Goal: Information Seeking & Learning: Learn about a topic

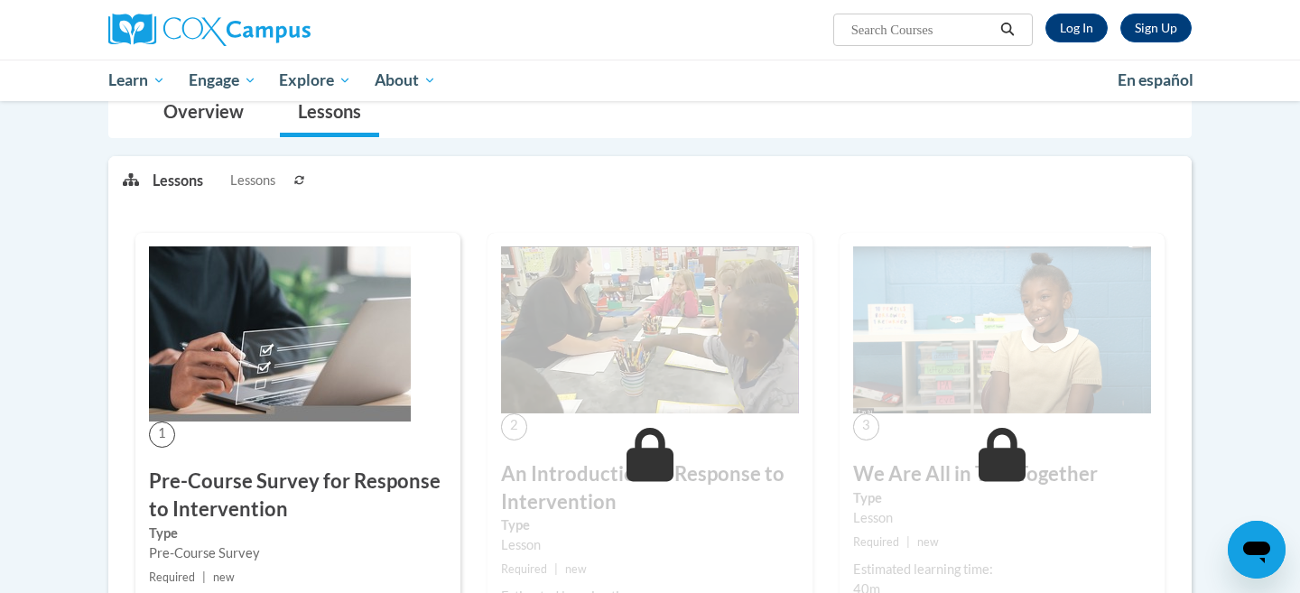
scroll to position [40, 0]
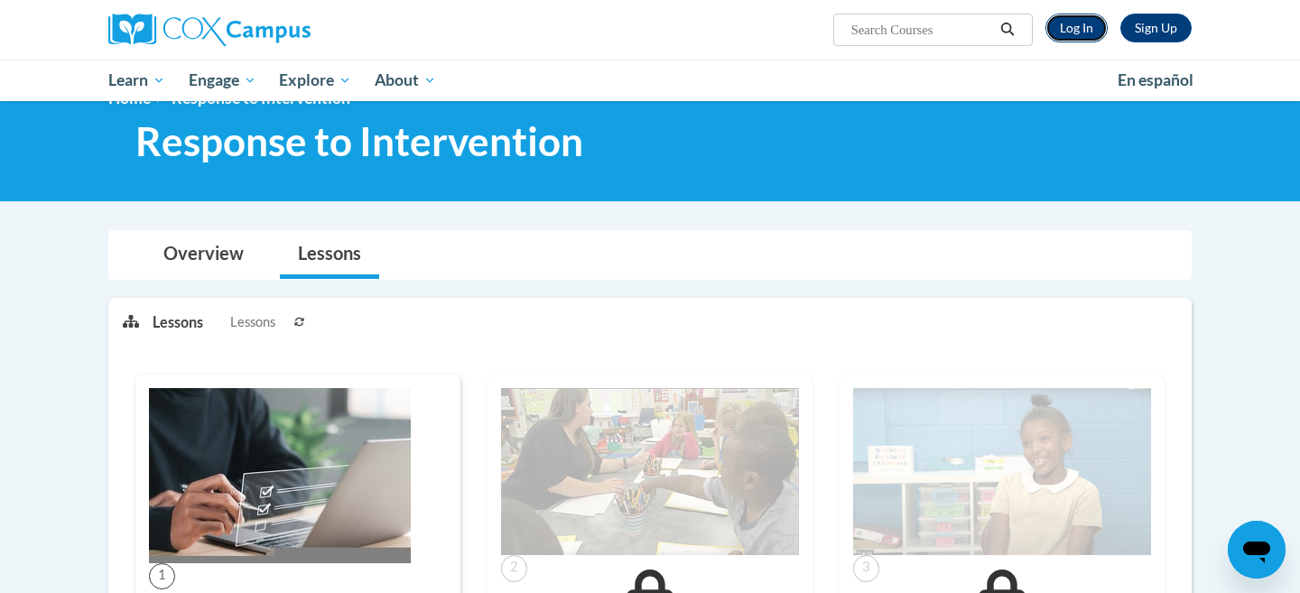
click at [1078, 24] on link "Log In" at bounding box center [1076, 28] width 62 height 29
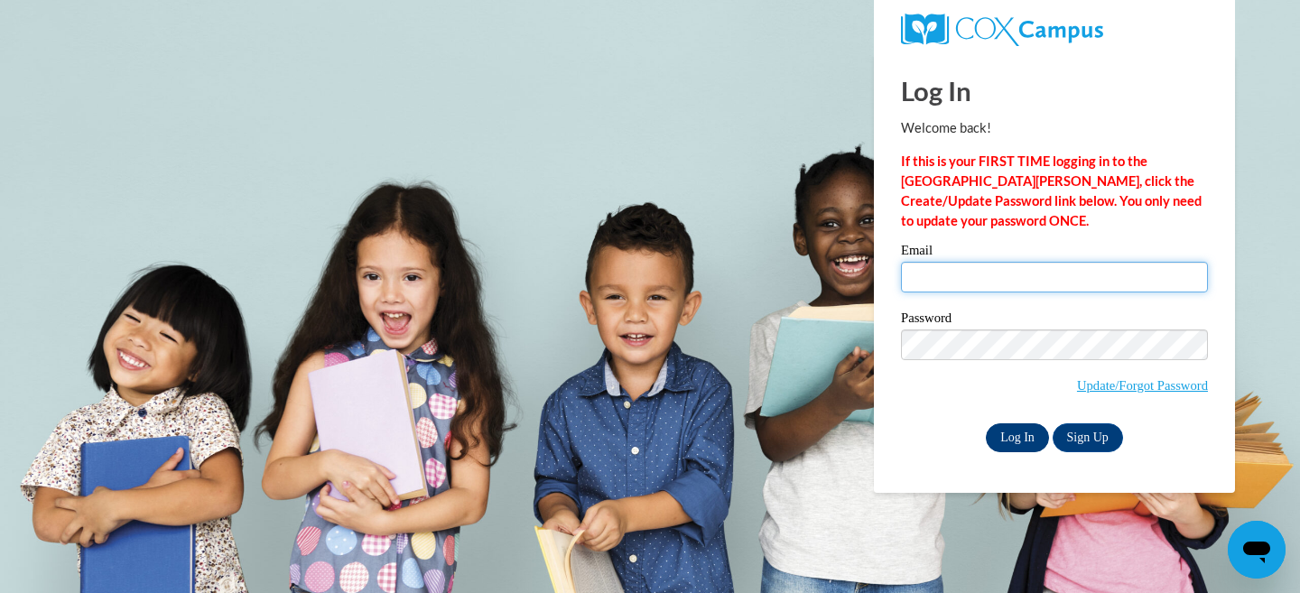
type input "[EMAIL_ADDRESS][DOMAIN_NAME]"
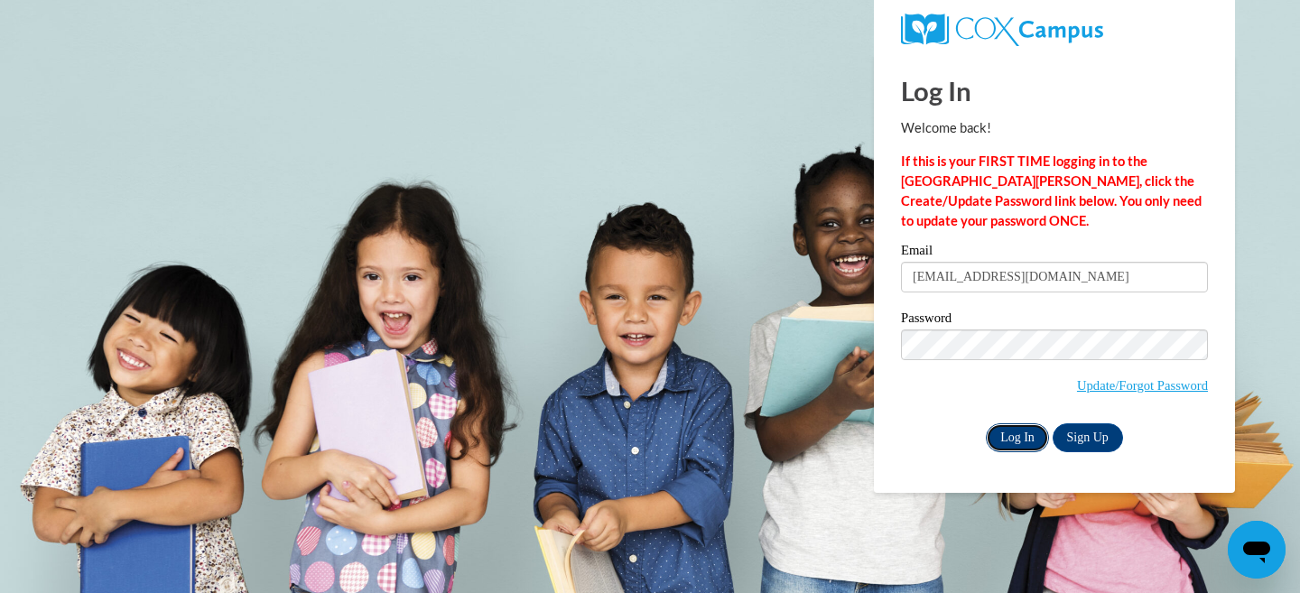
click at [1006, 432] on input "Log In" at bounding box center [1017, 437] width 63 height 29
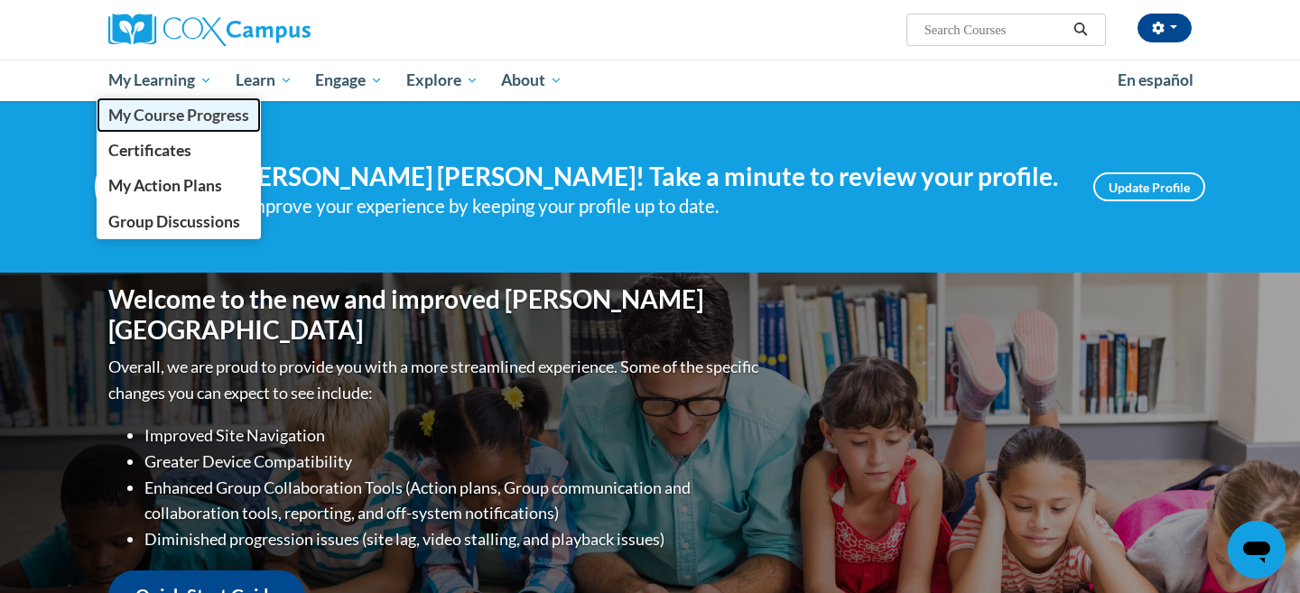
click at [185, 120] on span "My Course Progress" at bounding box center [178, 115] width 141 height 19
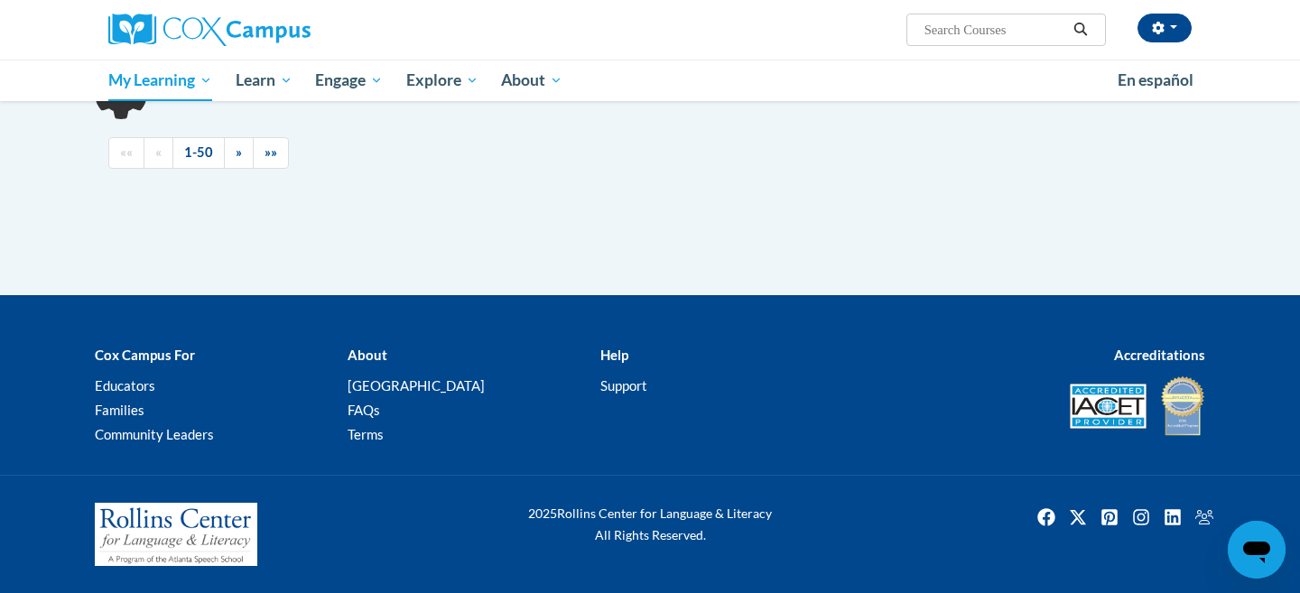
scroll to position [220, 0]
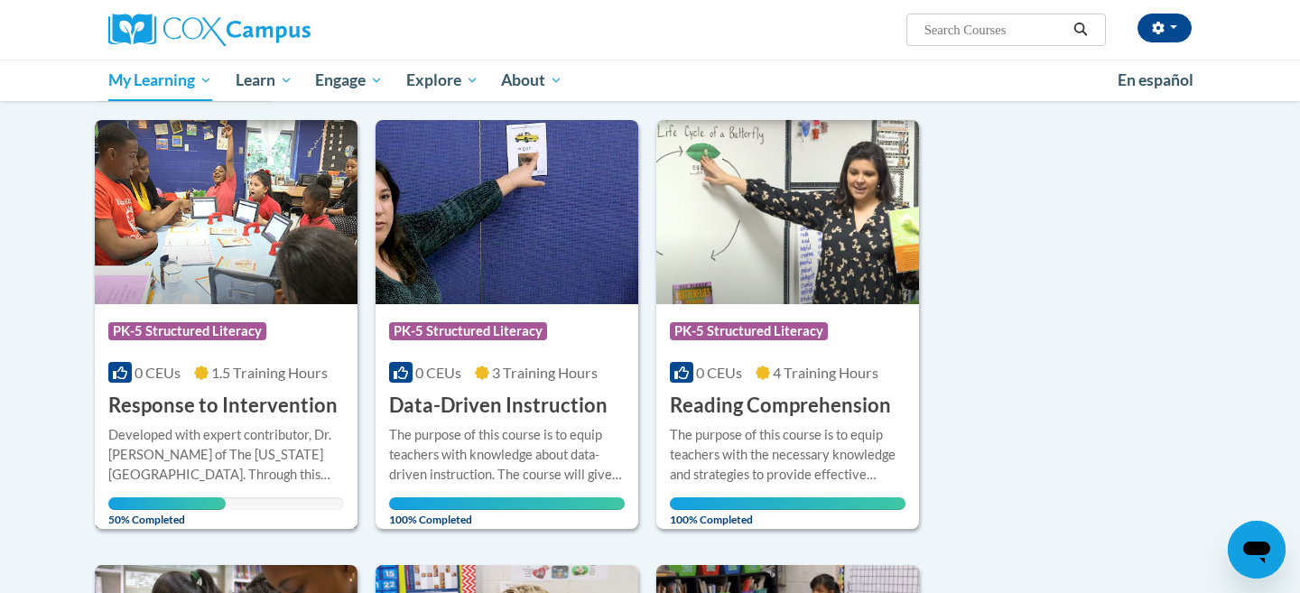
click at [305, 232] on img at bounding box center [226, 212] width 263 height 184
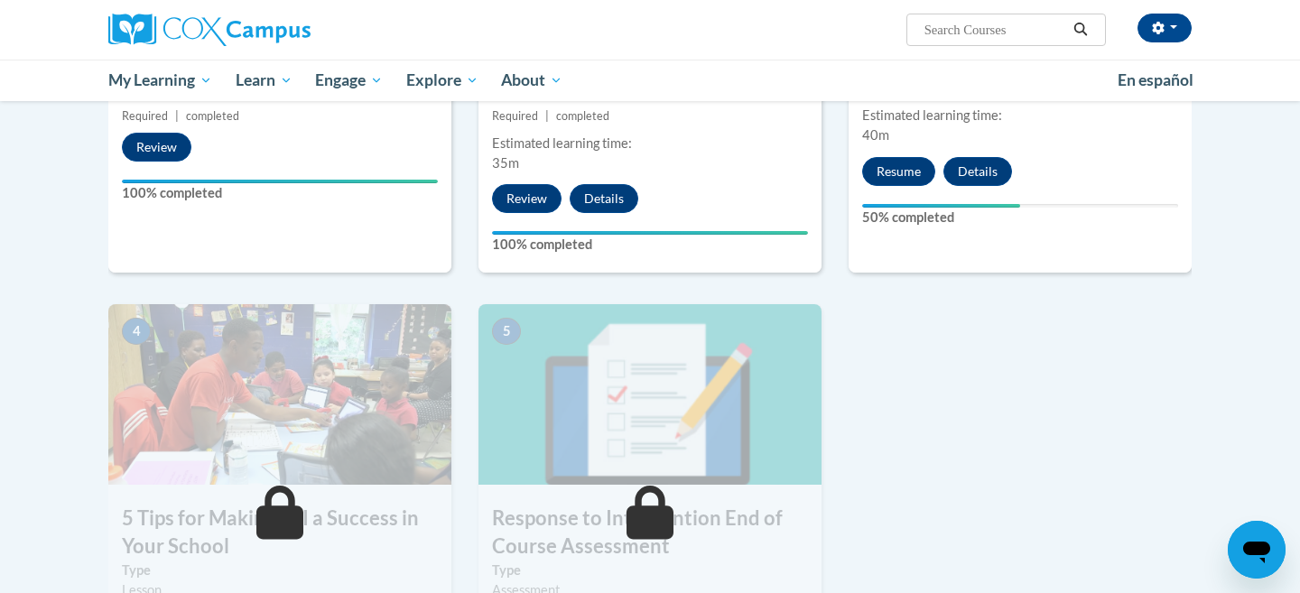
scroll to position [641, 0]
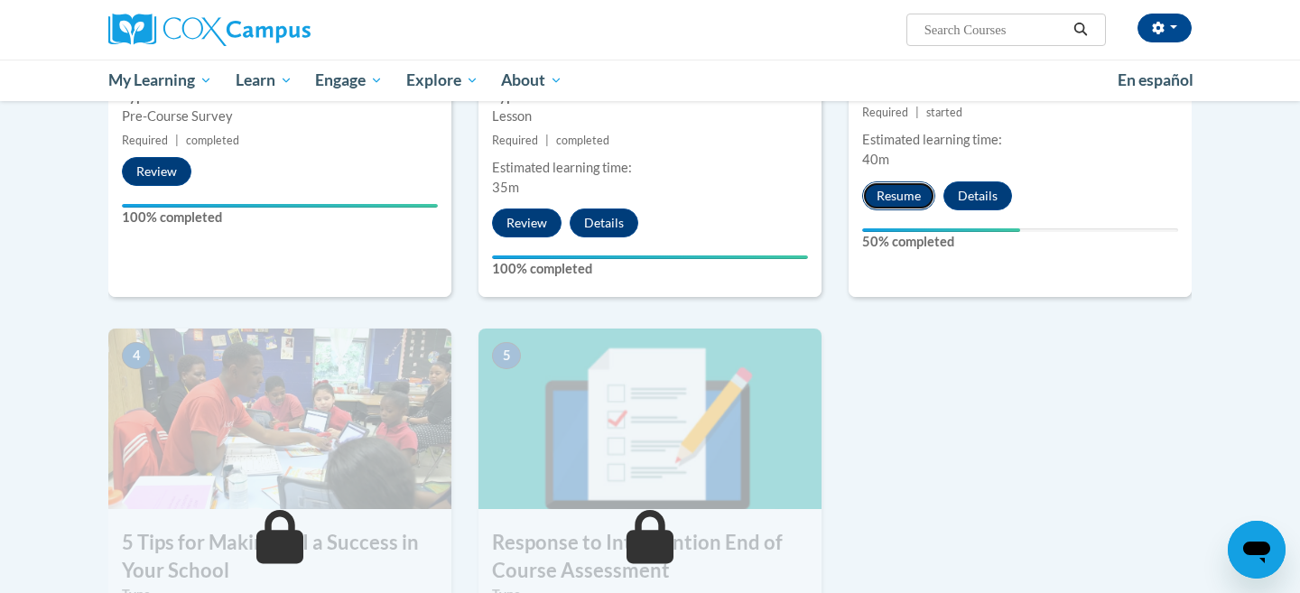
click at [878, 202] on button "Resume" at bounding box center [898, 195] width 73 height 29
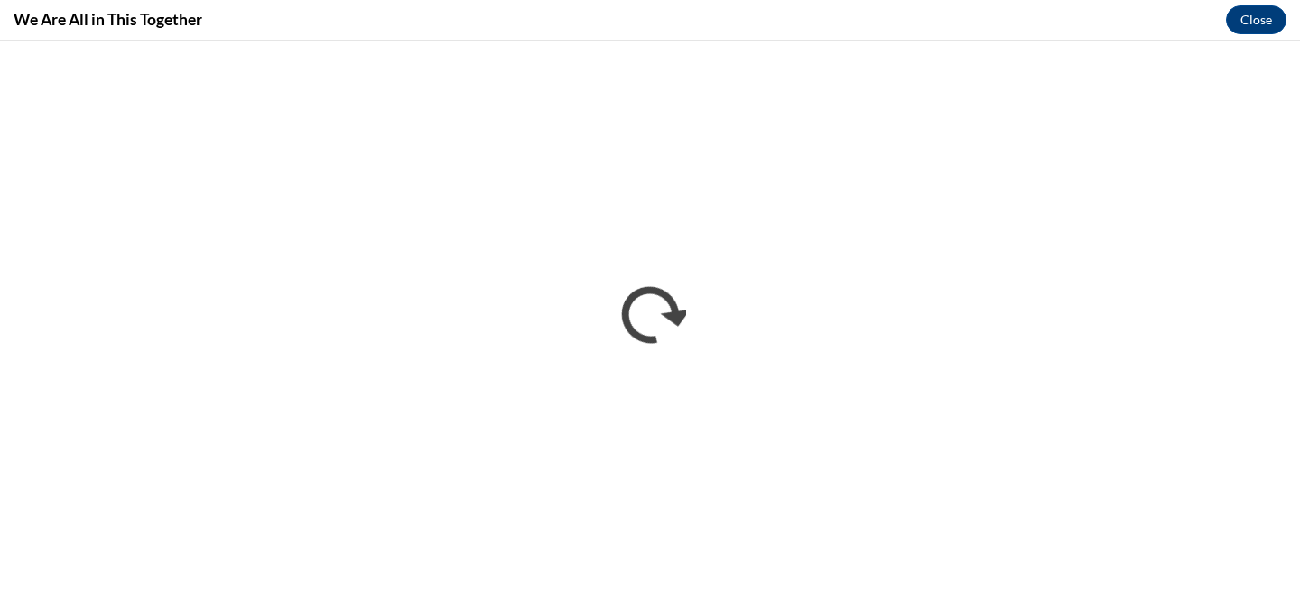
scroll to position [0, 0]
